Goal: Navigation & Orientation: Find specific page/section

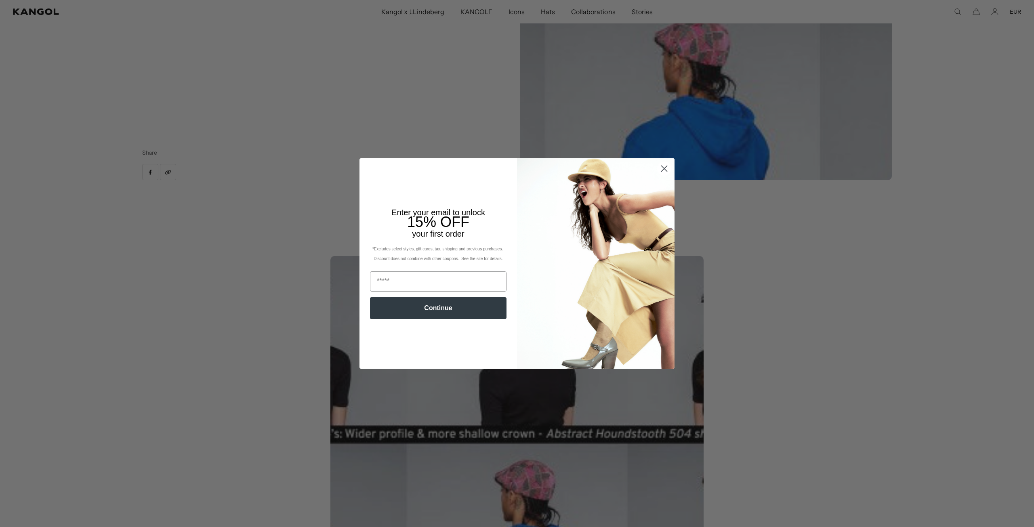
click at [659, 166] on circle "Close dialog" at bounding box center [664, 168] width 13 height 13
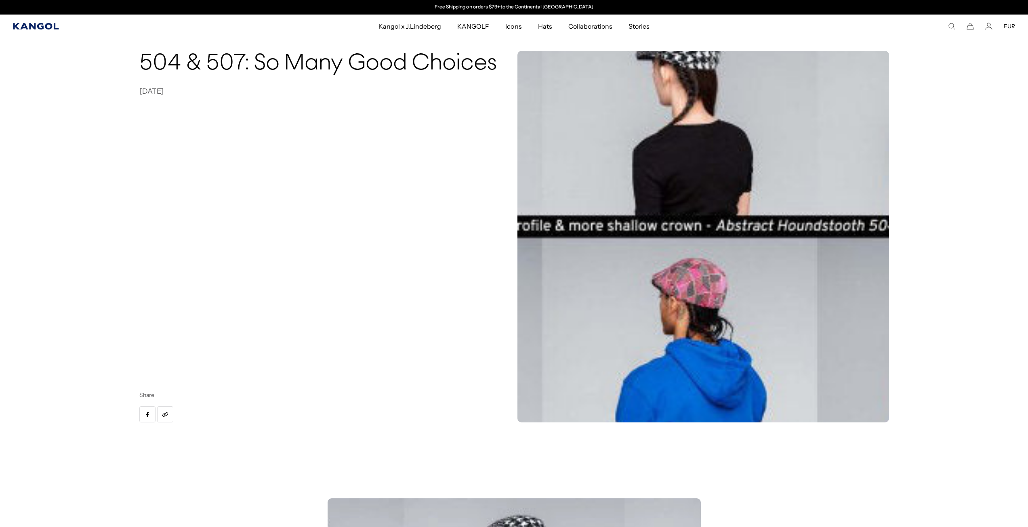
click at [43, 23] on icon "Kangol" at bounding box center [36, 26] width 46 height 6
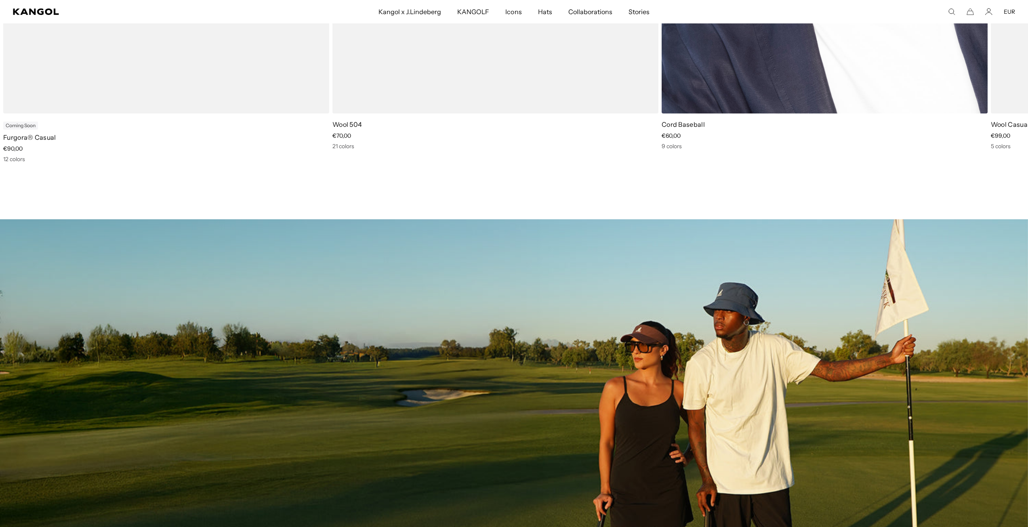
scroll to position [606, 0]
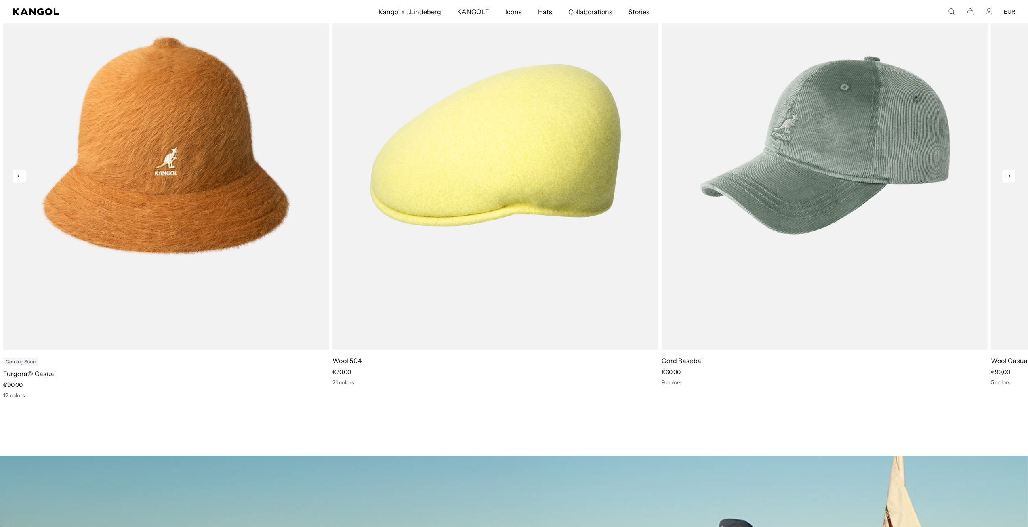
click at [1008, 176] on icon at bounding box center [1008, 176] width 13 height 13
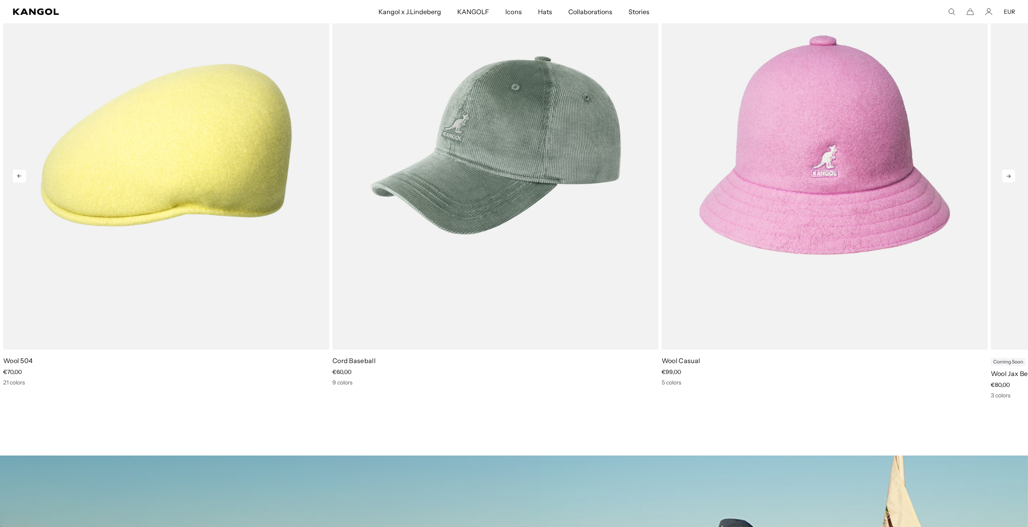
click at [1008, 176] on icon at bounding box center [1008, 176] width 13 height 13
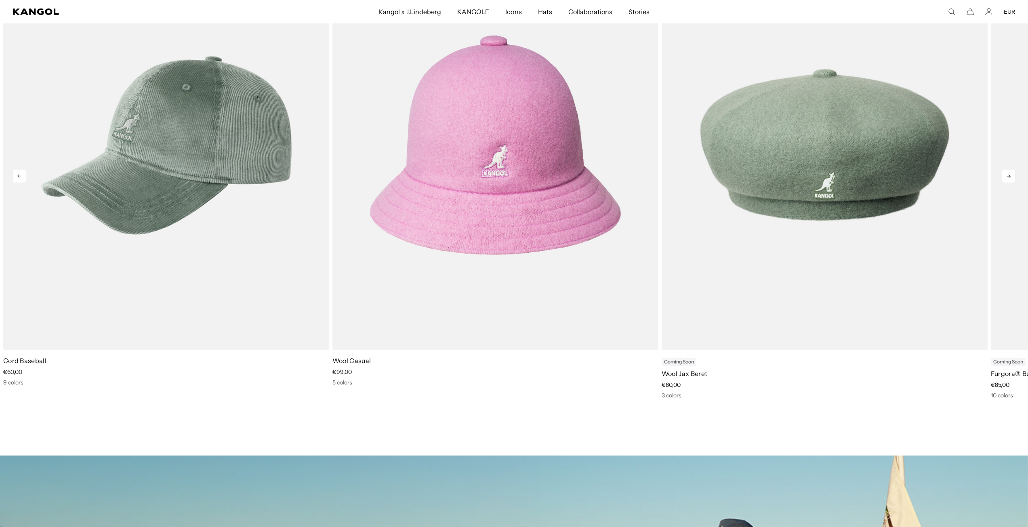
click at [1008, 176] on icon at bounding box center [1008, 176] width 13 height 13
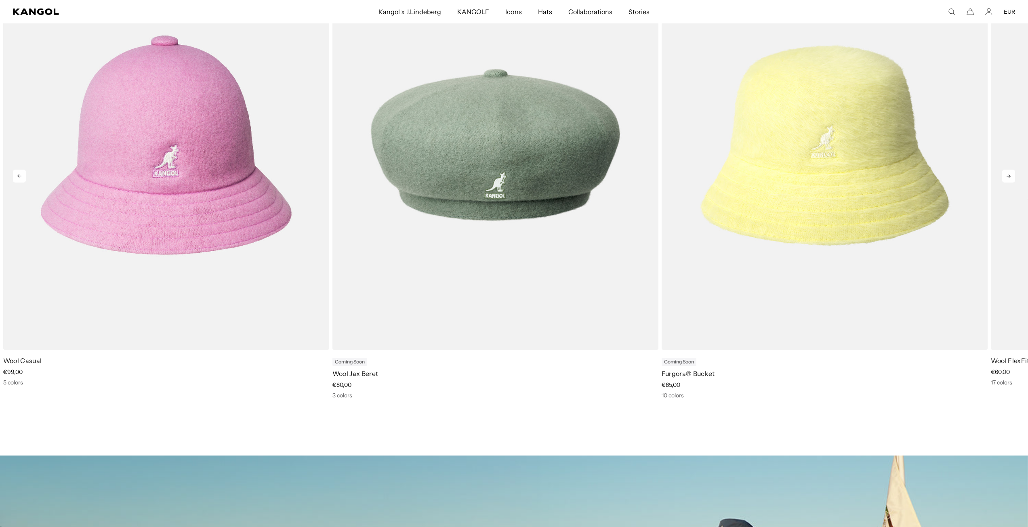
scroll to position [0, 166]
click at [1008, 176] on icon at bounding box center [1008, 176] width 13 height 13
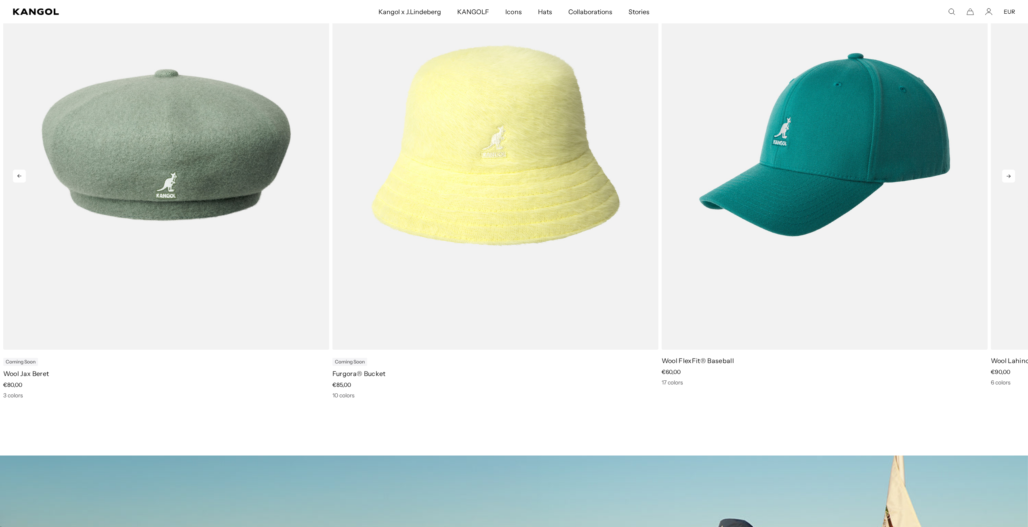
scroll to position [0, 0]
click at [1008, 176] on icon at bounding box center [1008, 176] width 13 height 13
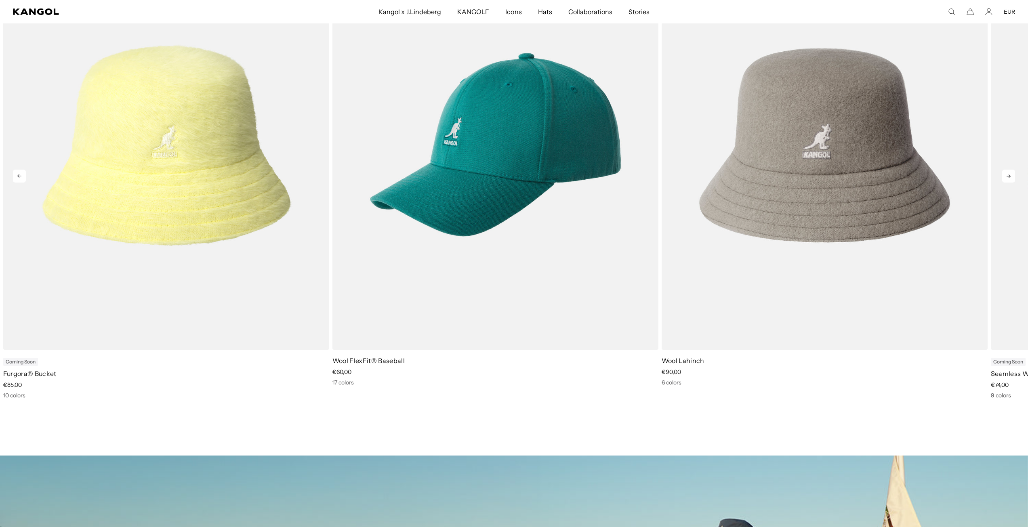
click at [1008, 176] on icon at bounding box center [1008, 176] width 13 height 13
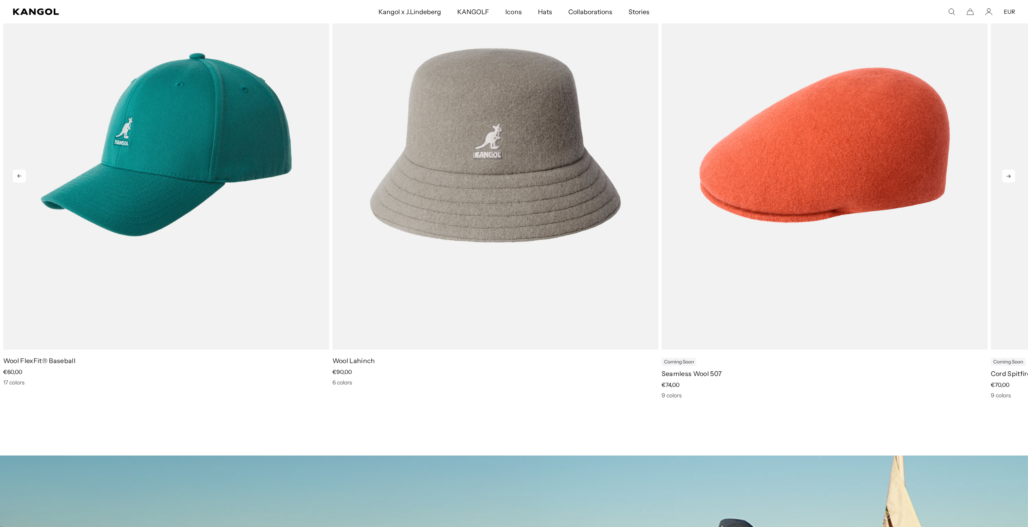
click at [1008, 176] on icon at bounding box center [1008, 176] width 13 height 13
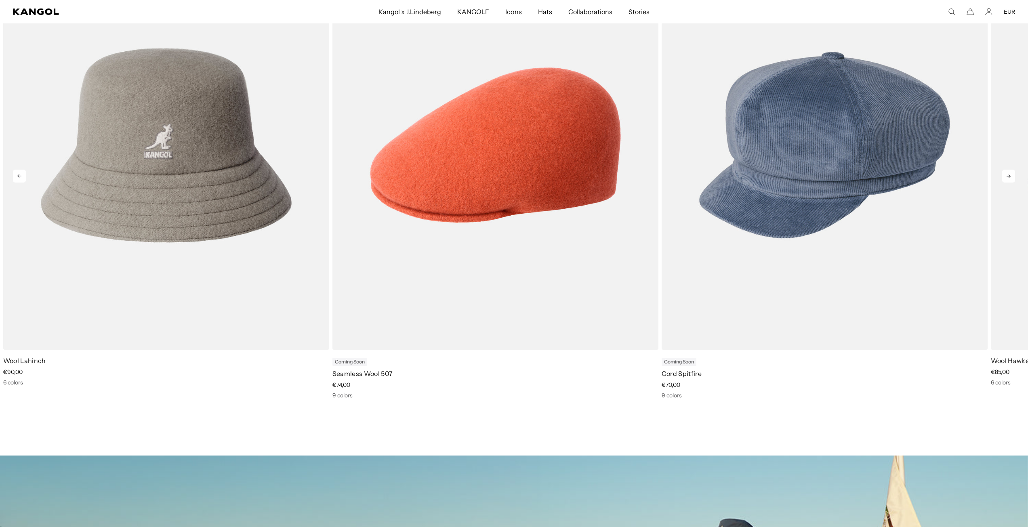
click at [1008, 176] on icon at bounding box center [1008, 176] width 13 height 13
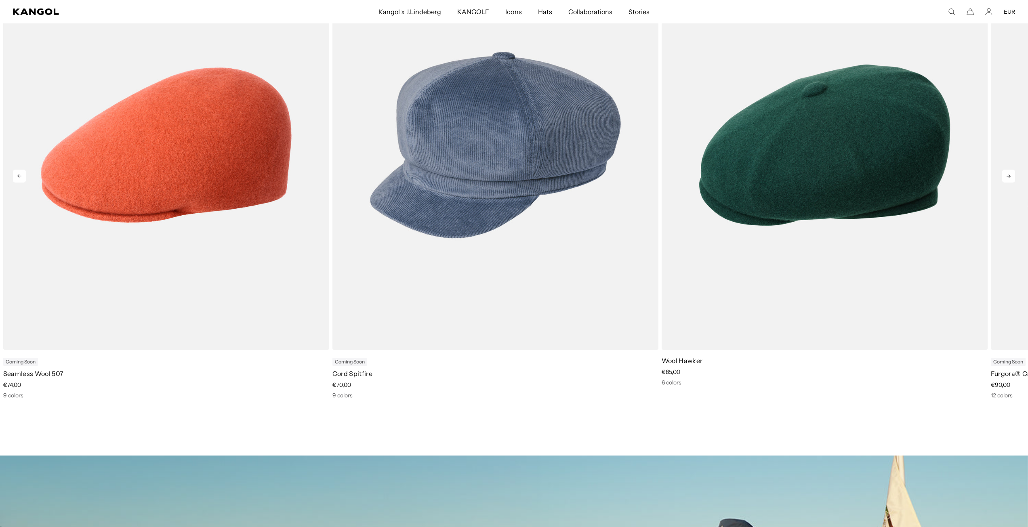
scroll to position [0, 166]
click at [1008, 176] on icon at bounding box center [1008, 176] width 13 height 13
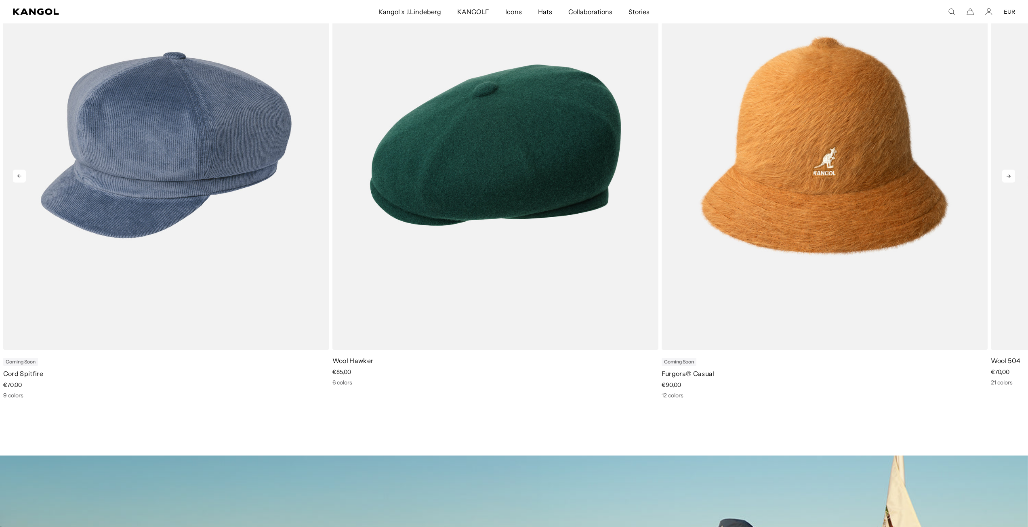
click at [1008, 176] on icon at bounding box center [1008, 176] width 13 height 13
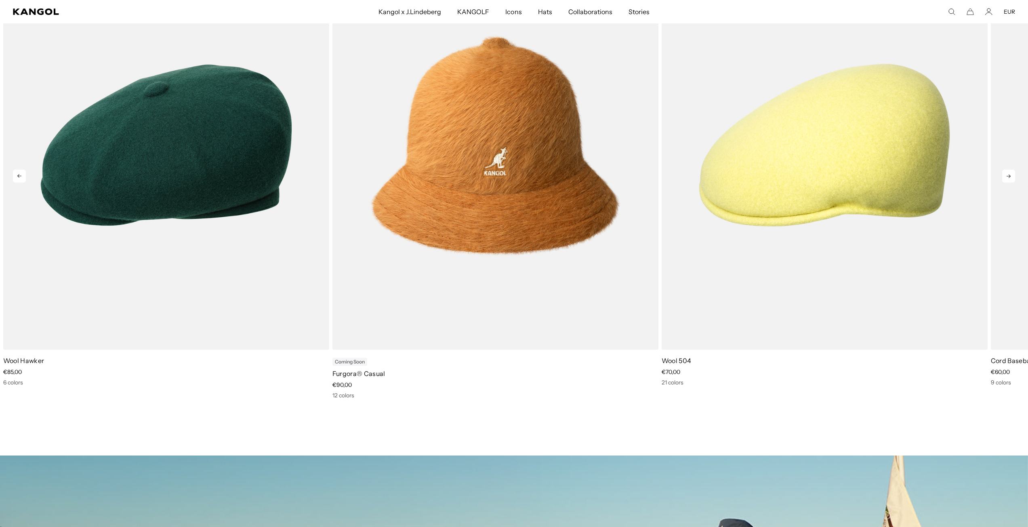
click at [1008, 176] on icon at bounding box center [1008, 176] width 13 height 13
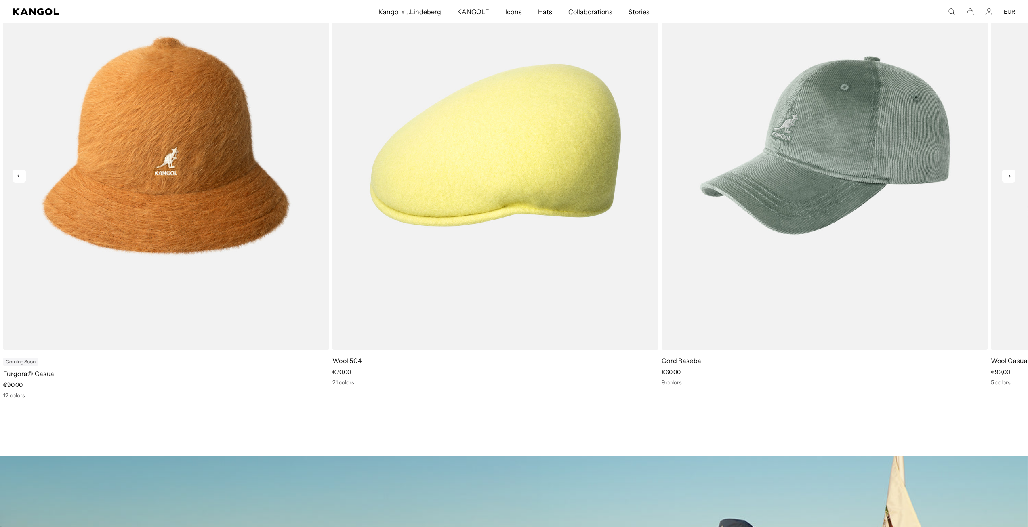
click at [1008, 176] on icon at bounding box center [1008, 176] width 13 height 13
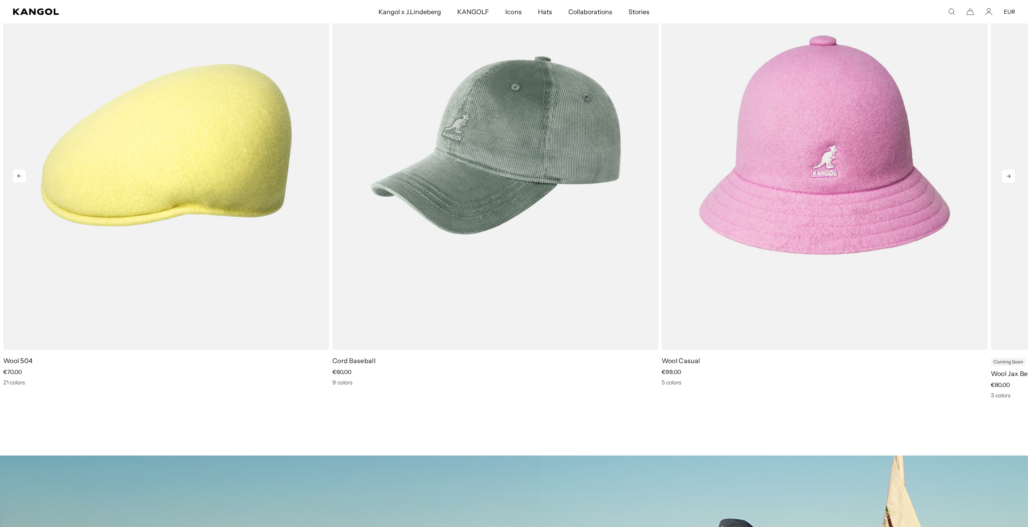
click at [1008, 176] on icon at bounding box center [1008, 176] width 13 height 13
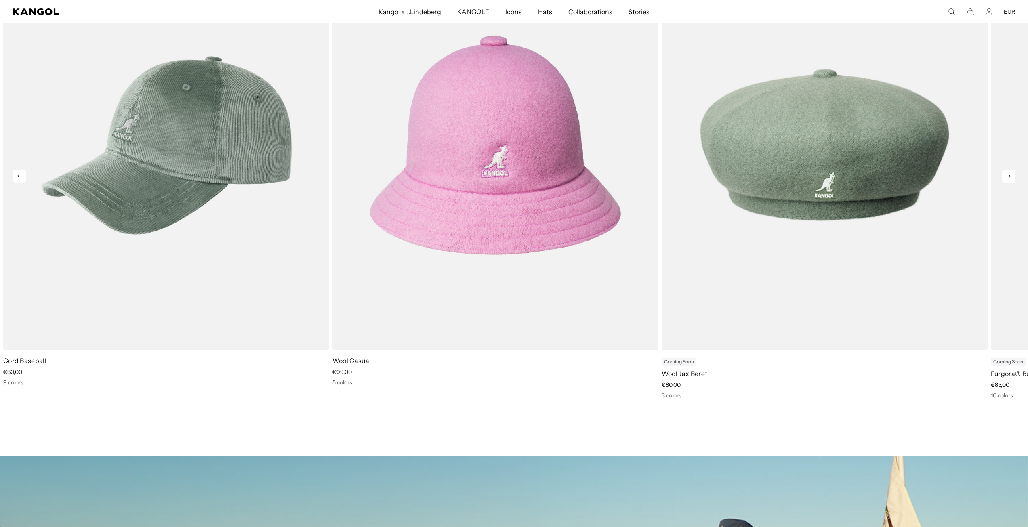
click at [1008, 176] on icon at bounding box center [1008, 176] width 13 height 13
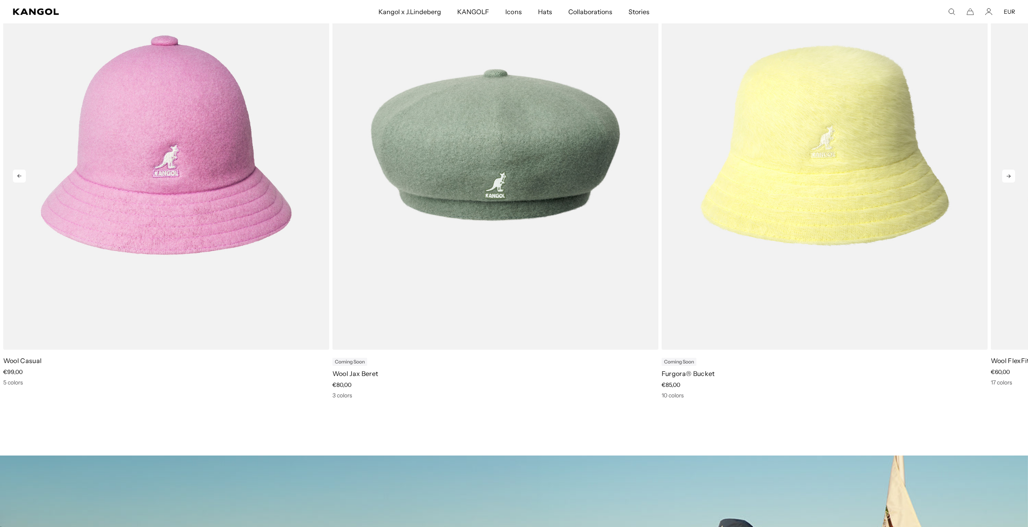
scroll to position [0, 0]
click at [1008, 176] on icon at bounding box center [1008, 176] width 13 height 13
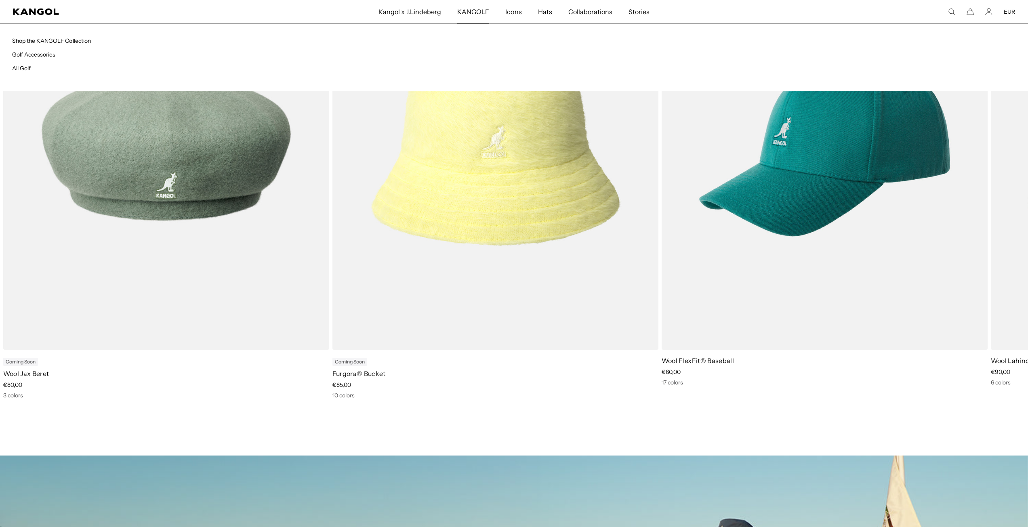
scroll to position [0, 166]
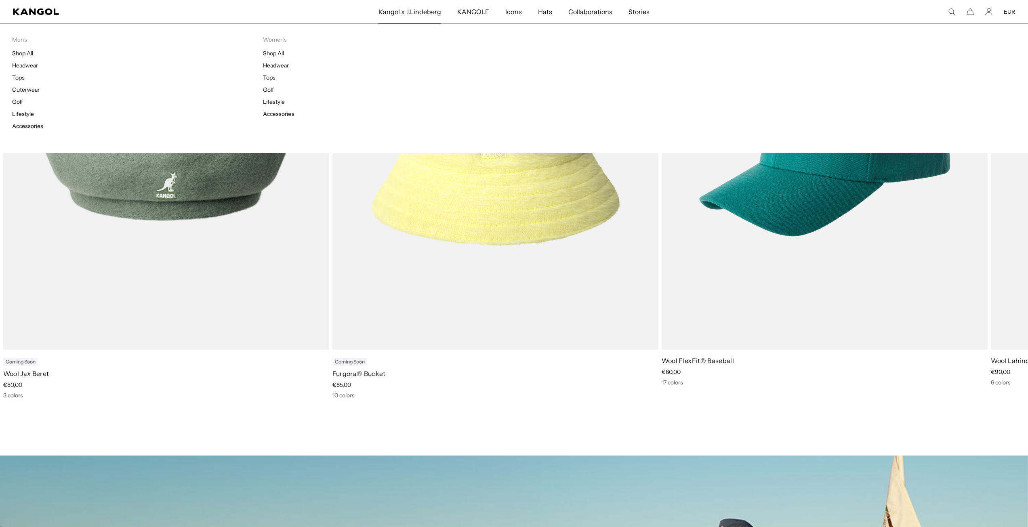
click at [272, 65] on link "Headwear" at bounding box center [276, 65] width 26 height 7
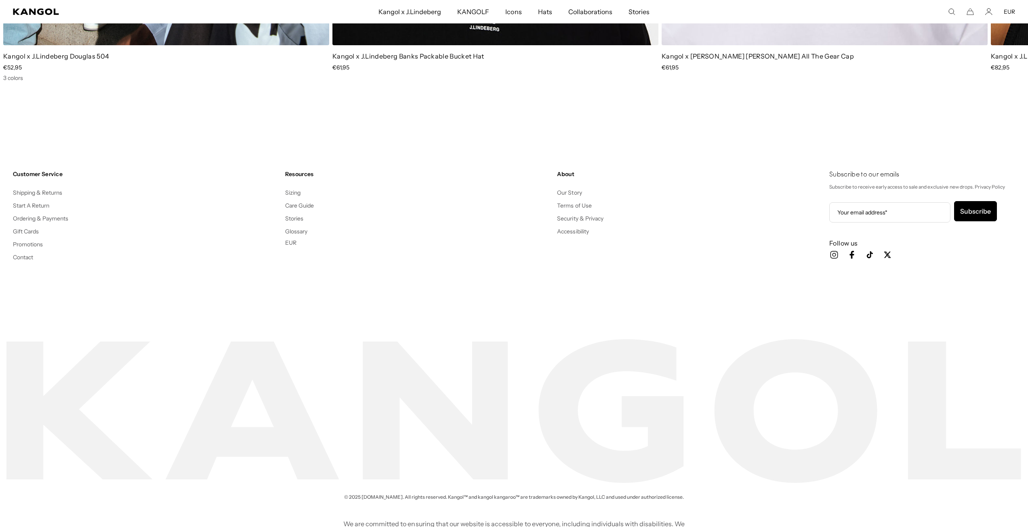
scroll to position [2343, 0]
